Goal: Task Accomplishment & Management: Manage account settings

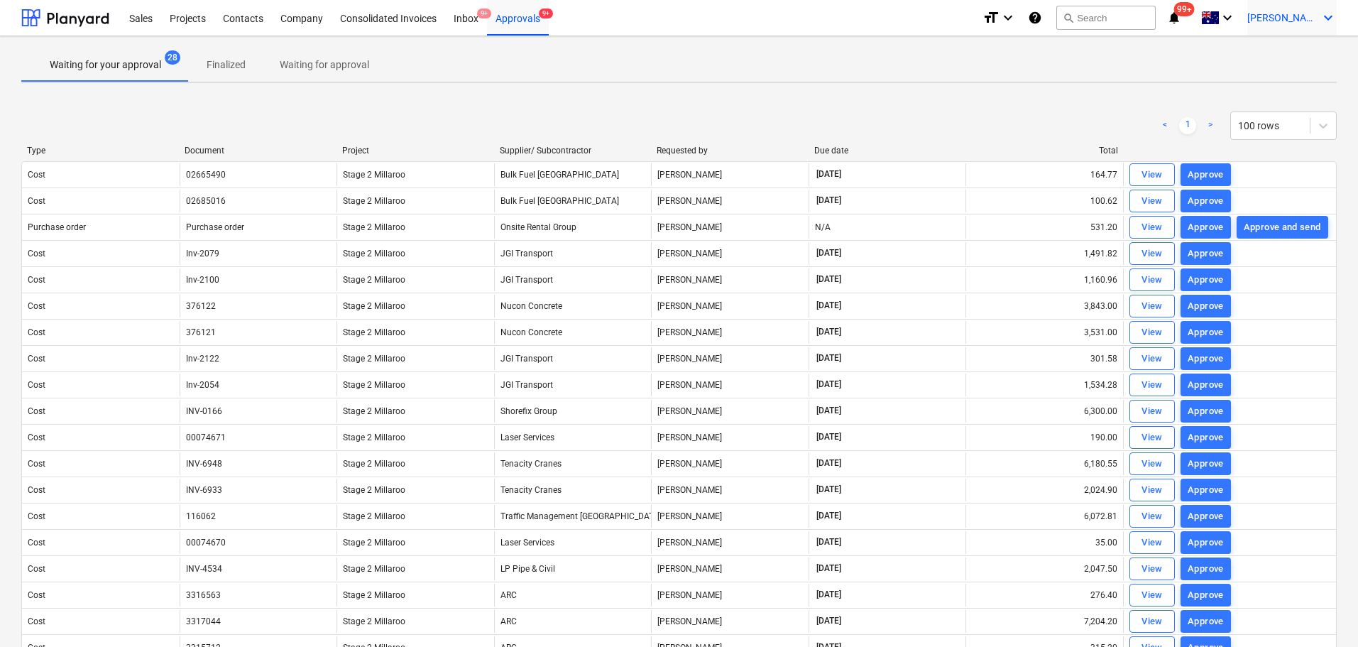
click at [1326, 18] on icon "keyboard_arrow_down" at bounding box center [1327, 17] width 17 height 17
click at [1276, 84] on div "Log out" at bounding box center [1293, 78] width 85 height 23
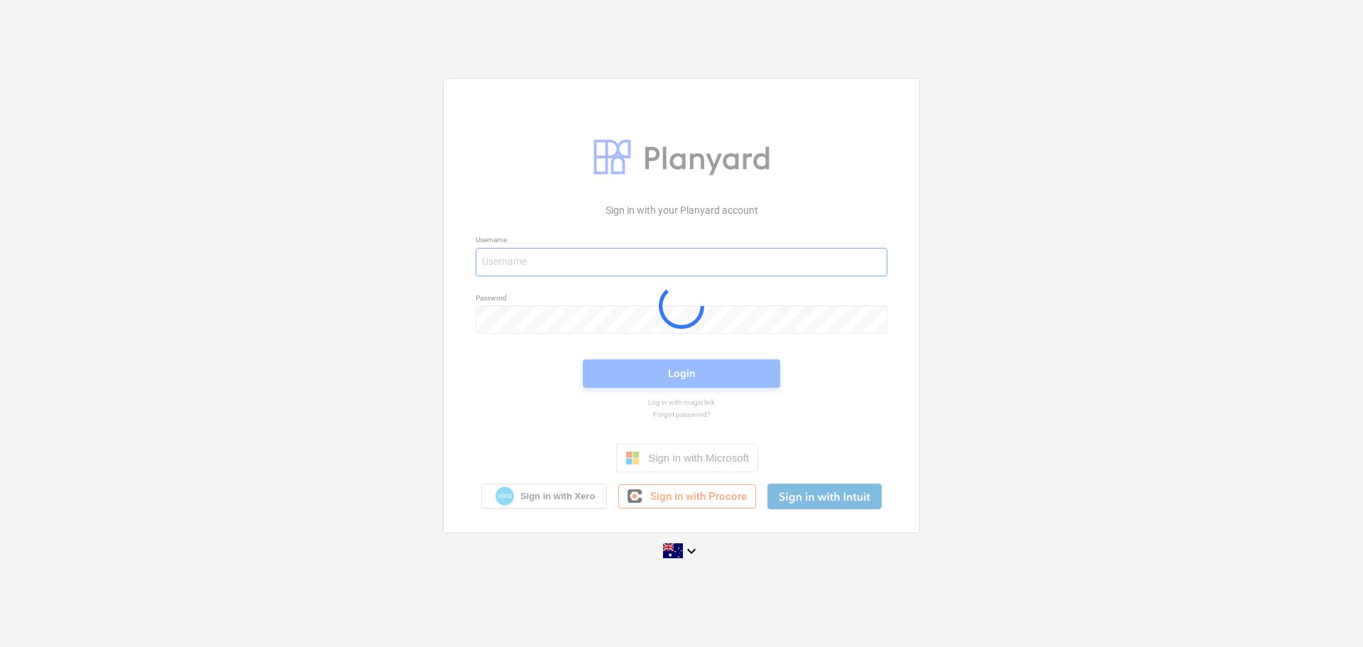
type input "[EMAIL_ADDRESS][DOMAIN_NAME]"
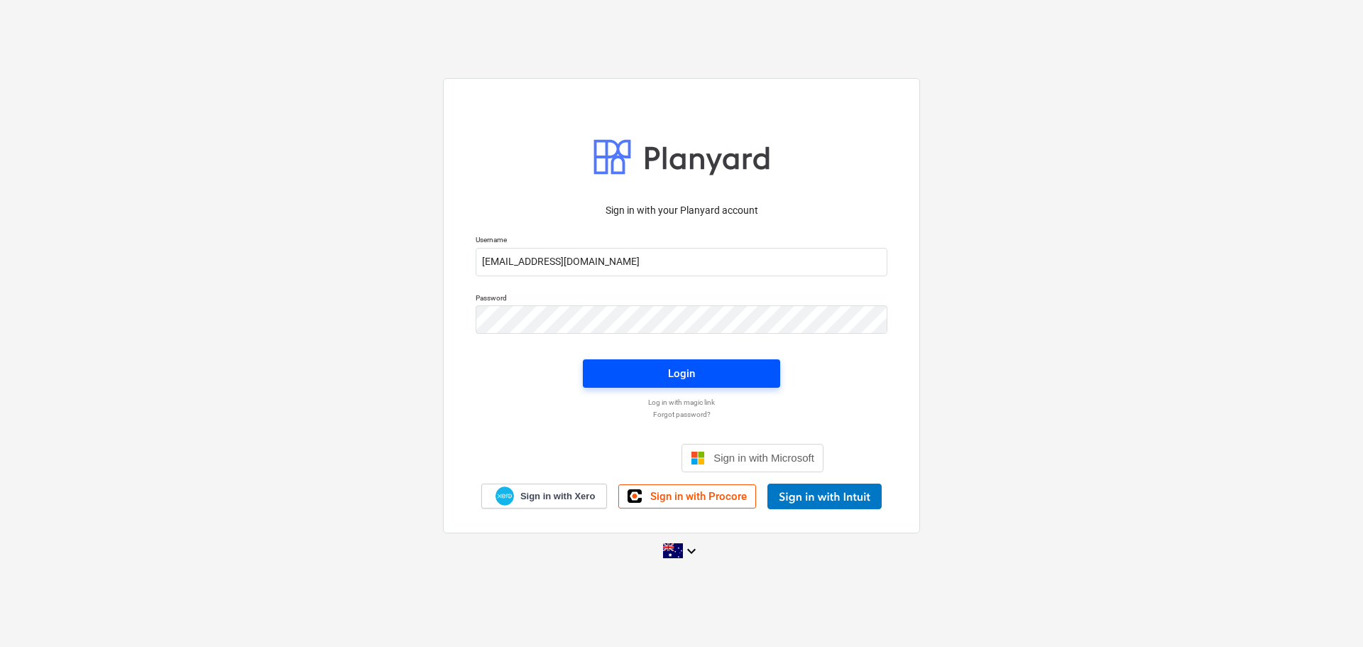
click at [686, 377] on div "Login" at bounding box center [681, 373] width 27 height 18
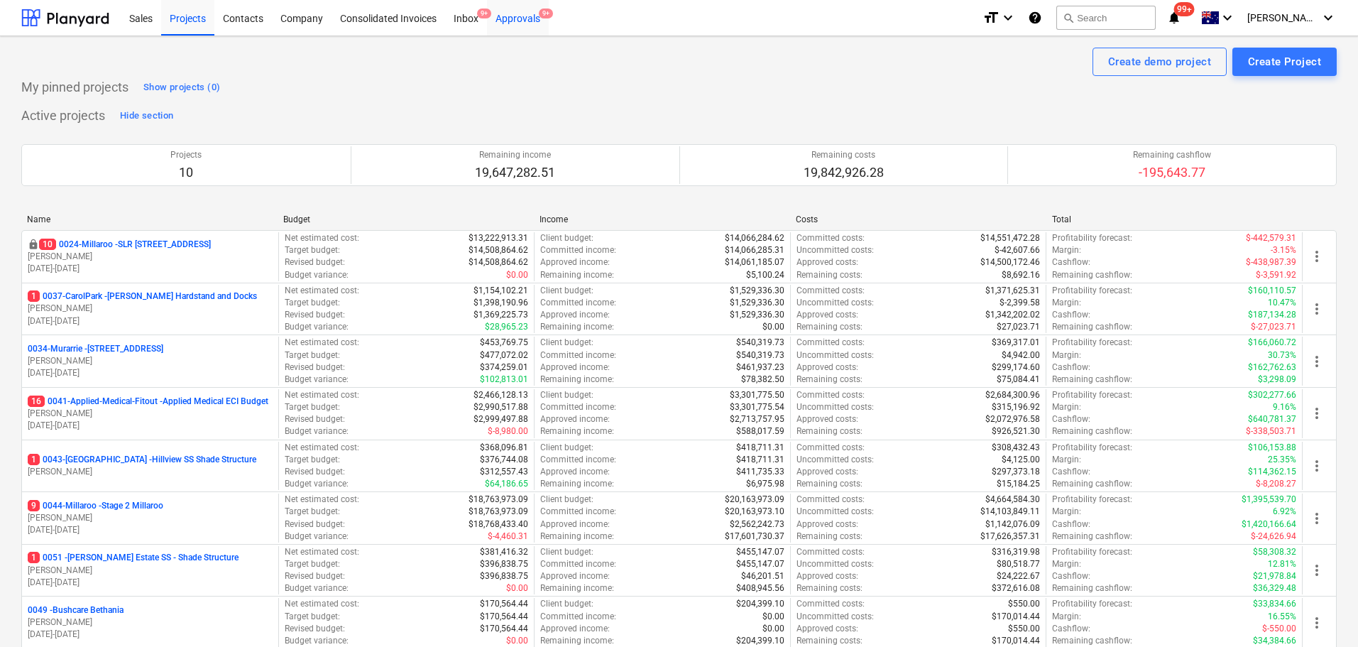
click at [531, 16] on div "Approvals 9+" at bounding box center [518, 17] width 62 height 36
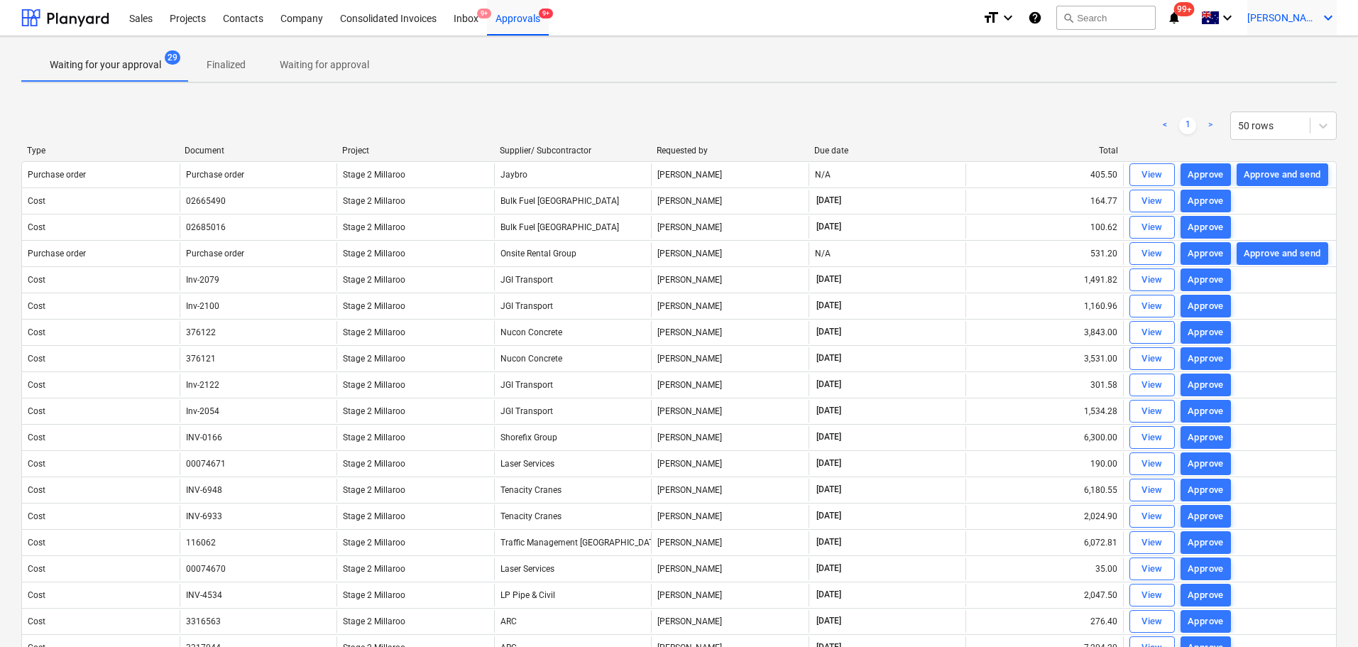
click at [1314, 18] on span "[PERSON_NAME]" at bounding box center [1282, 17] width 71 height 11
click at [1275, 77] on div "Log out" at bounding box center [1293, 78] width 85 height 23
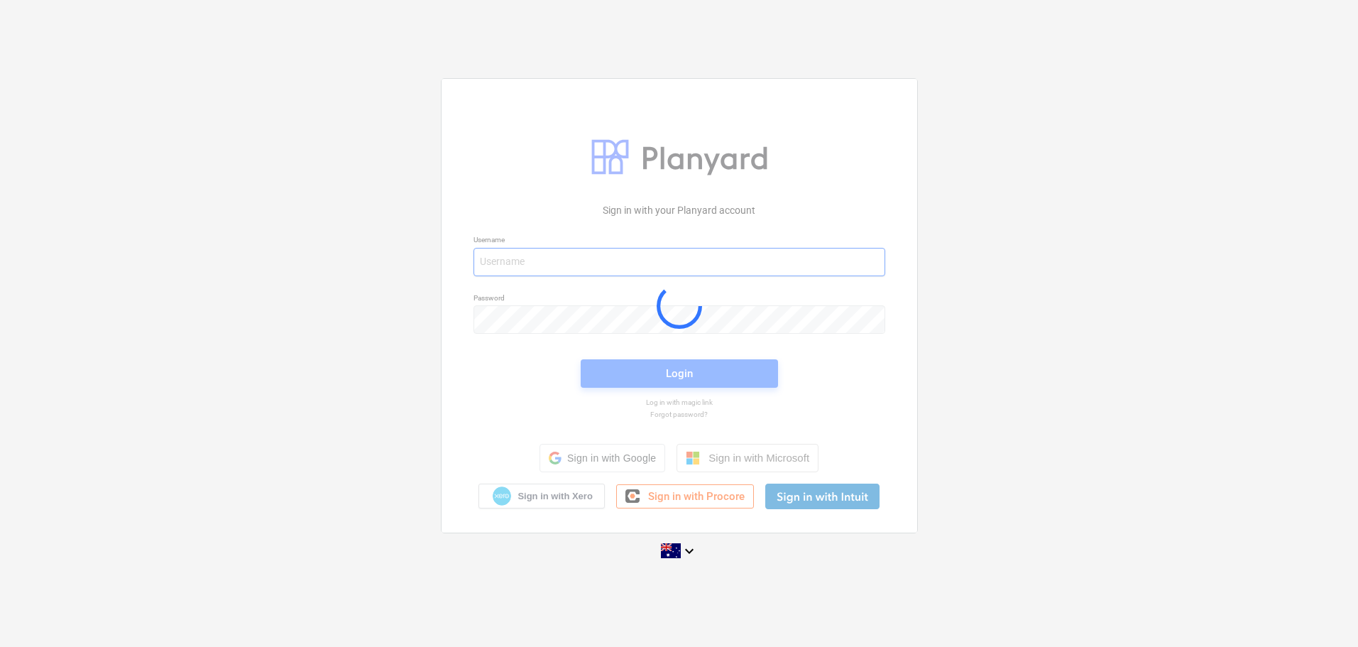
type input "[EMAIL_ADDRESS][DOMAIN_NAME]"
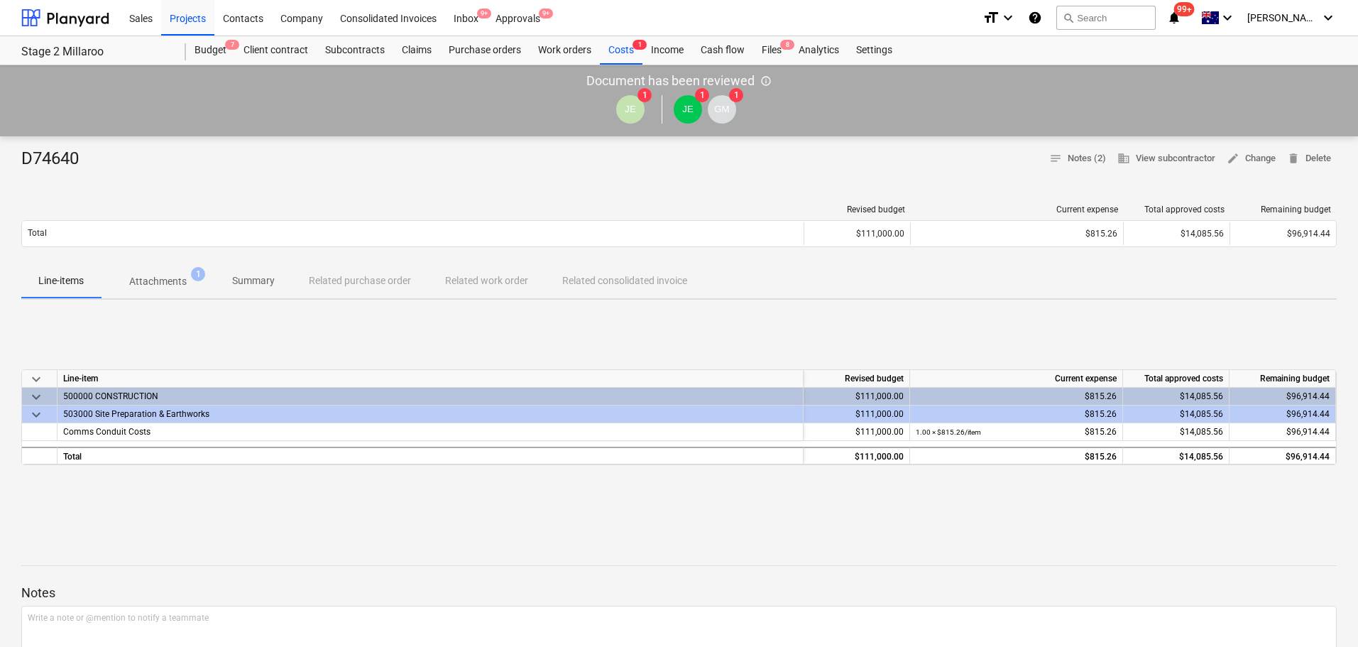
click at [175, 273] on span "Attachments 1" at bounding box center [158, 281] width 114 height 26
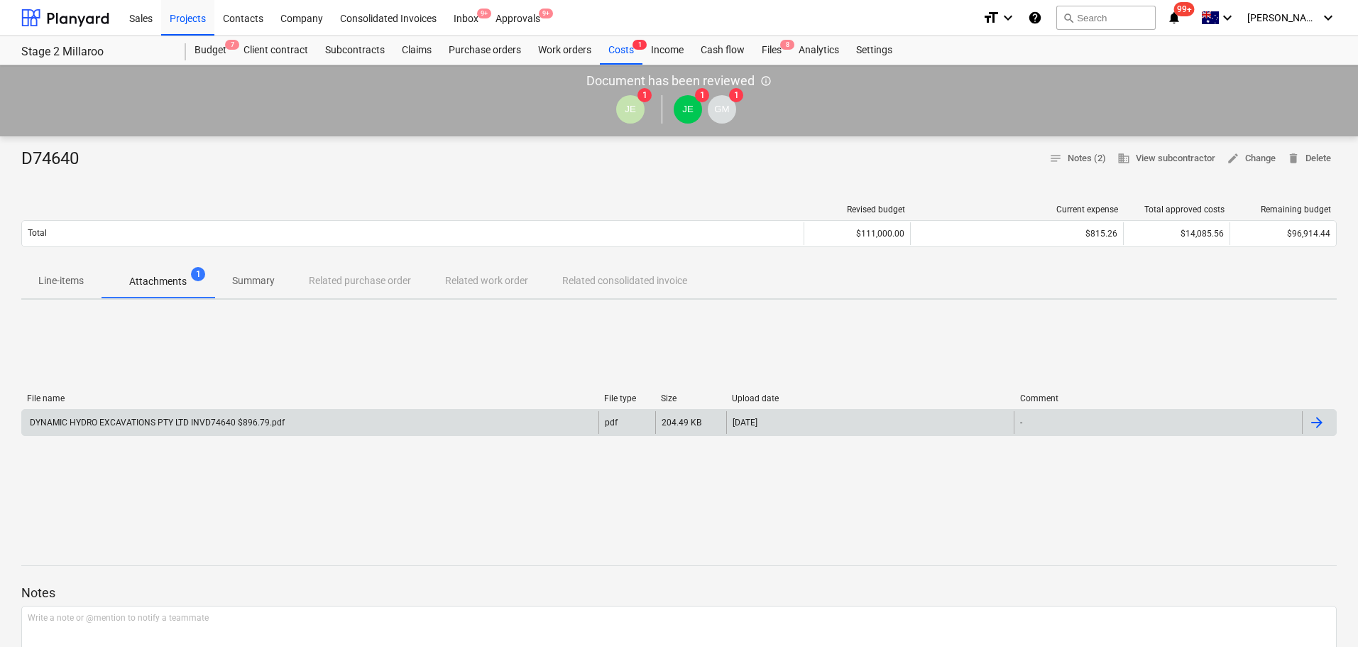
click at [183, 422] on div "DYNAMIC HYDRO EXCAVATIONS PTY LTD INVD74640 $896.79.pdf" at bounding box center [156, 422] width 257 height 10
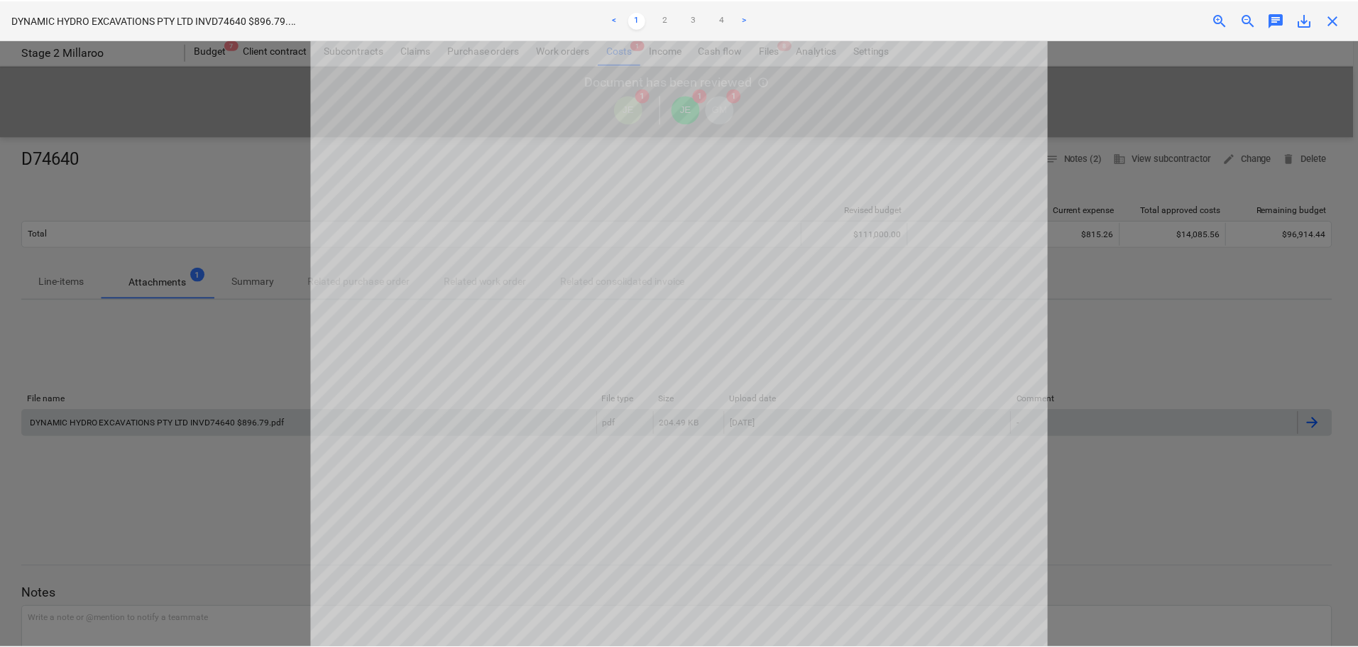
scroll to position [9, 0]
click at [1111, 323] on div at bounding box center [681, 343] width 1363 height 607
click at [666, 18] on link "2" at bounding box center [667, 19] width 17 height 17
click at [748, 18] on link ">" at bounding box center [746, 19] width 17 height 17
click at [1102, 441] on div at bounding box center [681, 343] width 1363 height 607
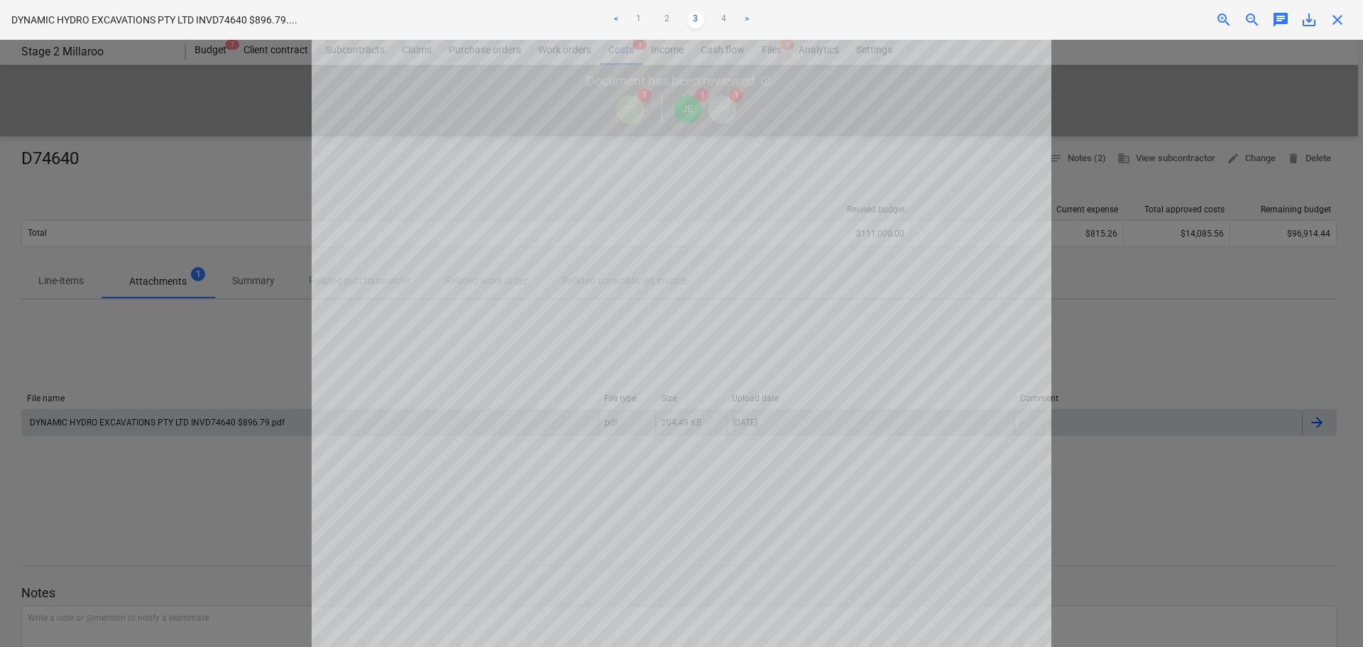
click at [1336, 19] on span "close" at bounding box center [1337, 19] width 17 height 17
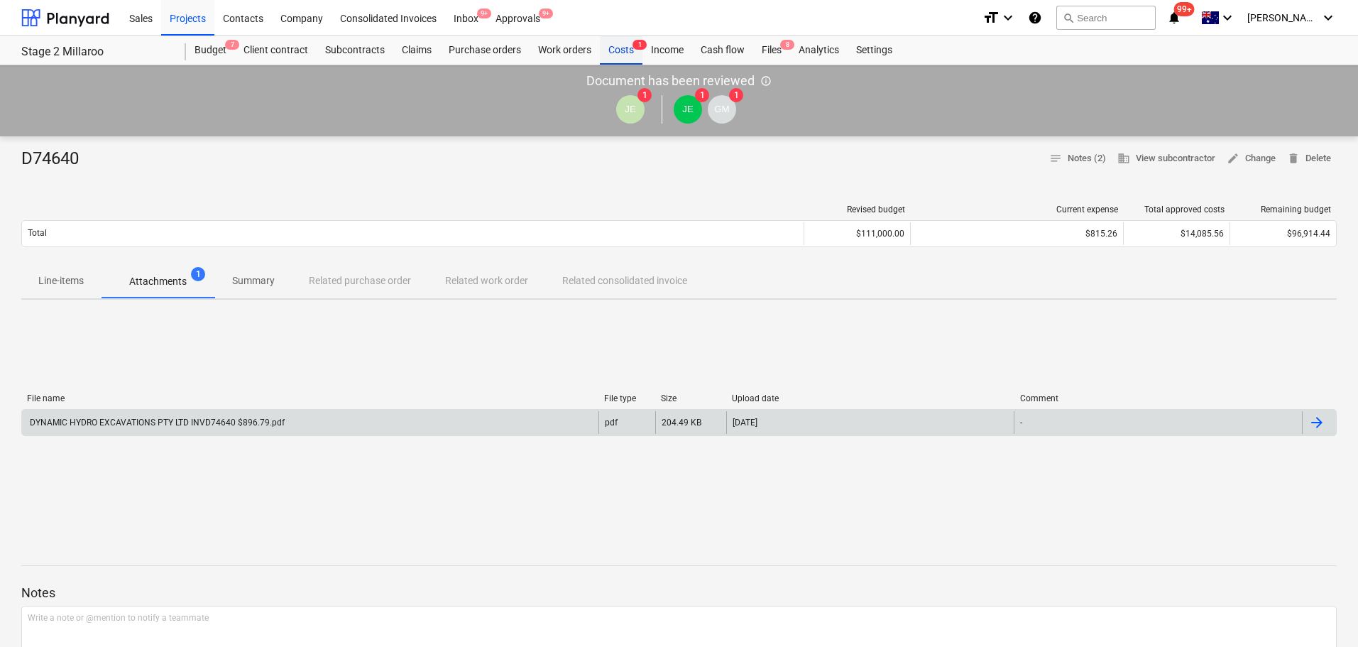
click at [620, 48] on div "Costs 1" at bounding box center [621, 50] width 43 height 28
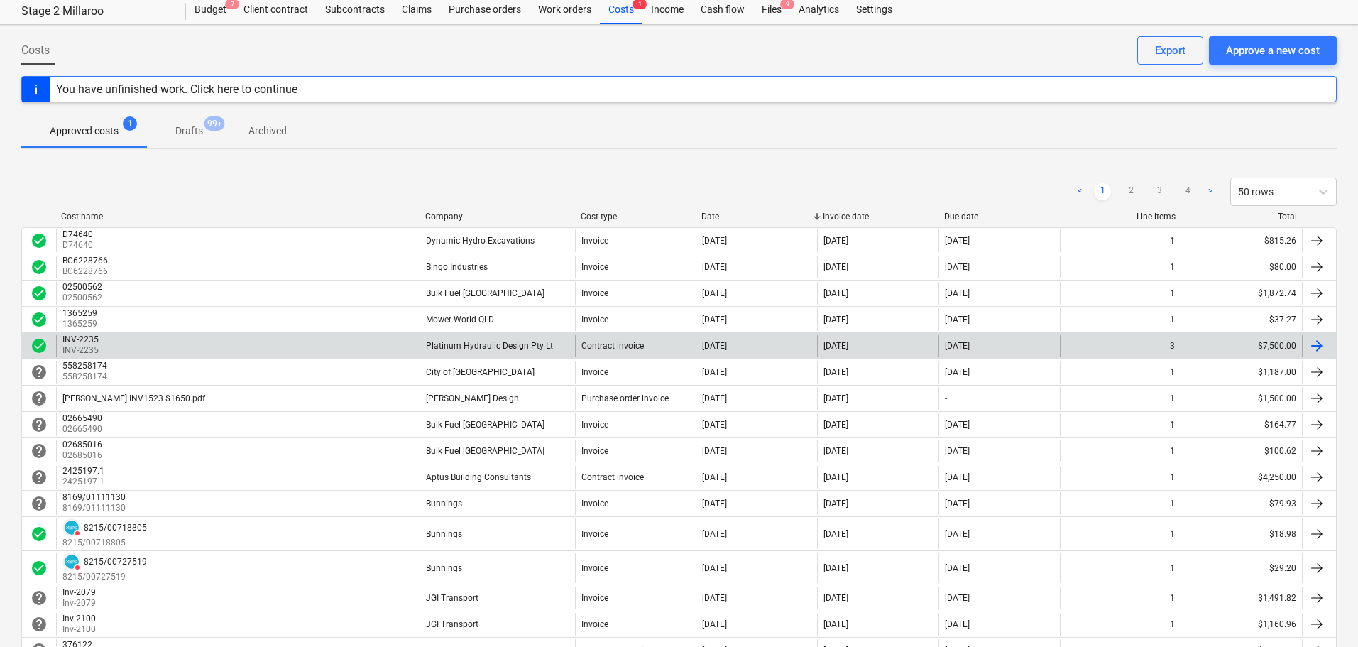
scroll to position [44, 0]
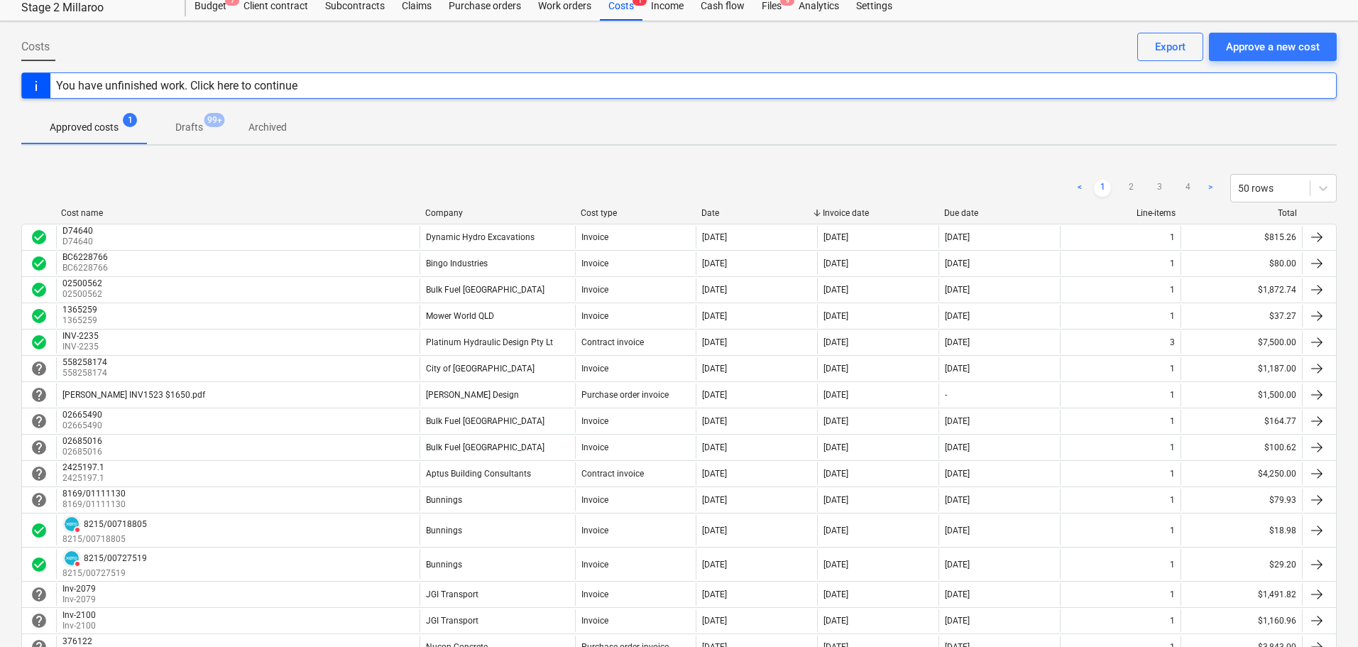
click at [253, 84] on div "You have unfinished work. Click here to continue" at bounding box center [176, 85] width 241 height 13
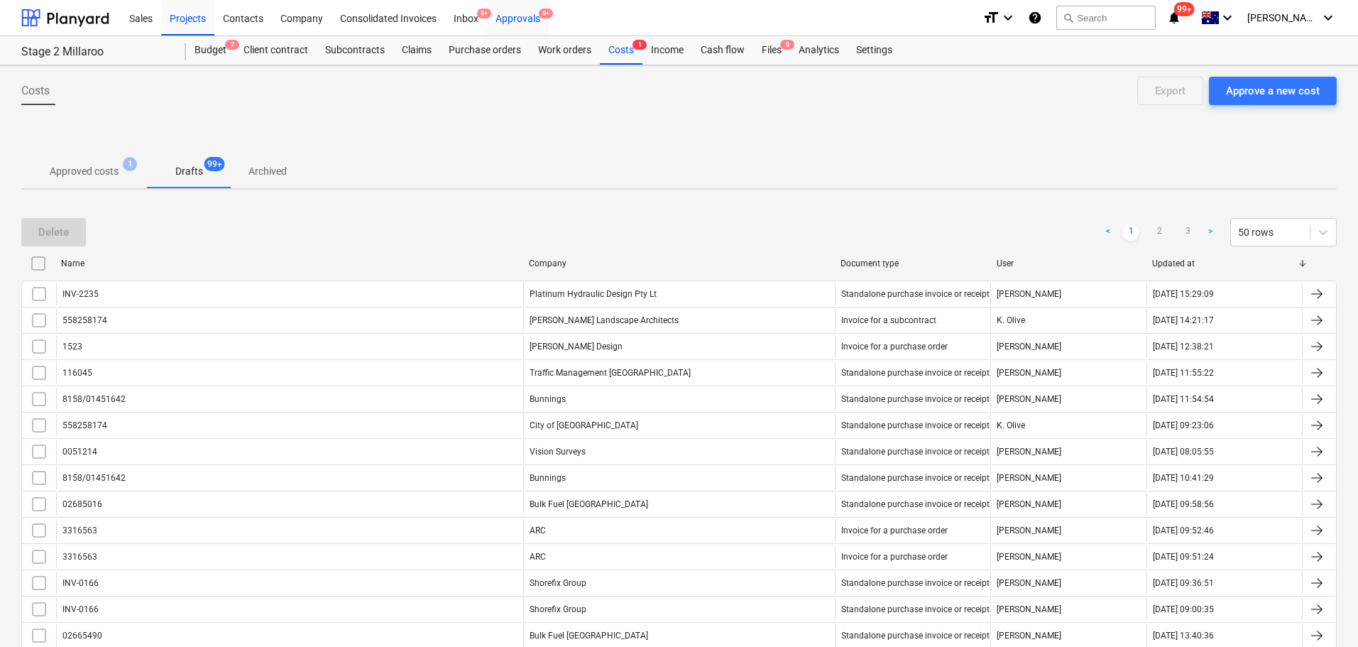
click at [524, 20] on div "Approvals 9+" at bounding box center [518, 17] width 62 height 36
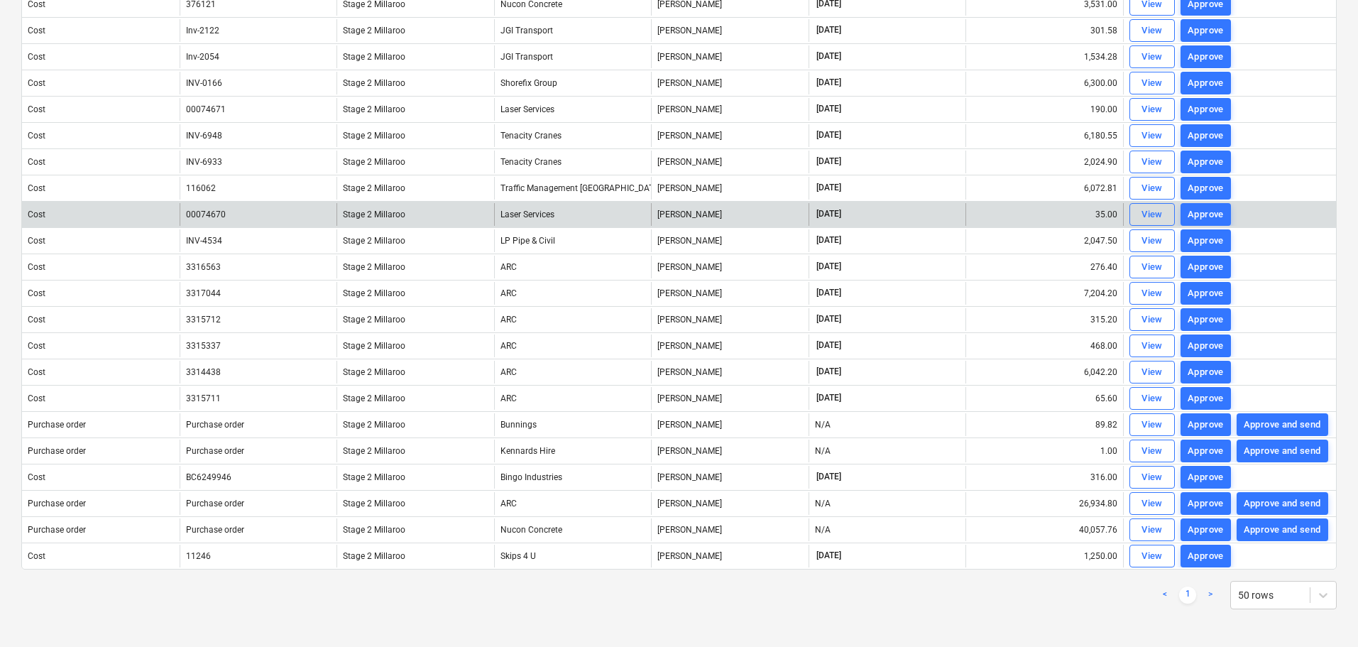
scroll to position [356, 0]
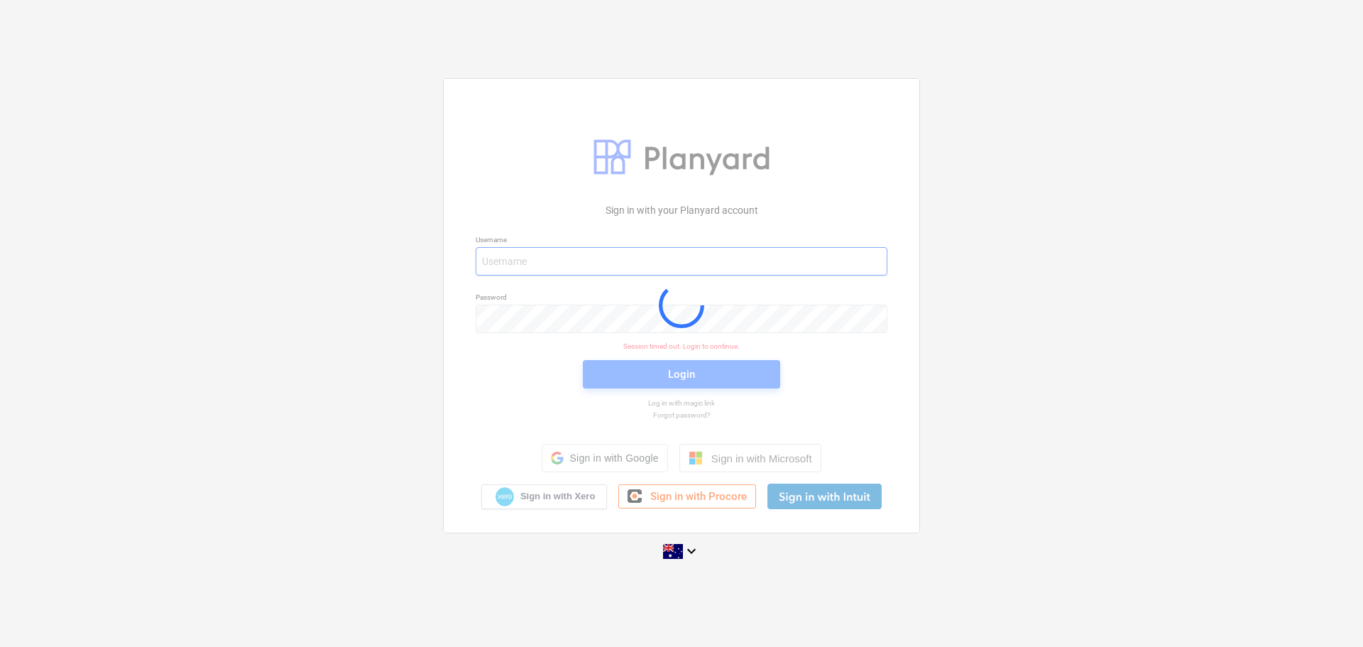
type input "[EMAIL_ADDRESS][DOMAIN_NAME]"
